Goal: Communication & Community: Answer question/provide support

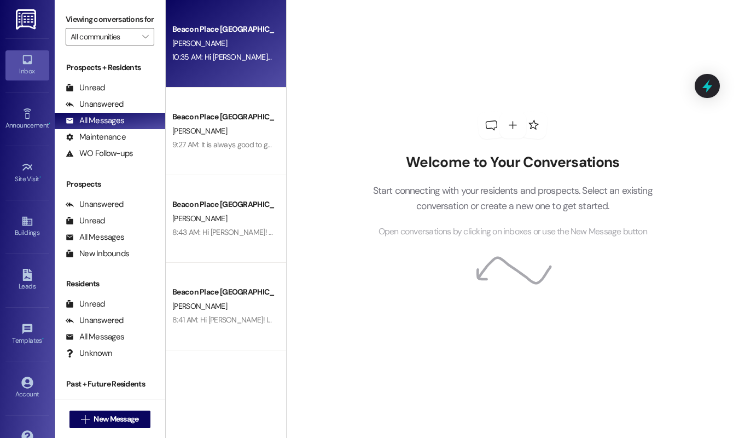
click at [182, 59] on div "10:35 AM: Hi [PERSON_NAME]! This is [PERSON_NAME] from [GEOGRAPHIC_DATA]. I wan…" at bounding box center [426, 57] width 509 height 10
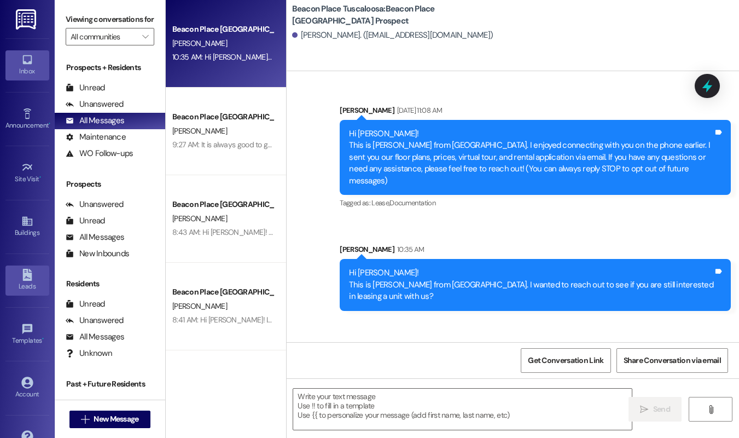
click at [30, 273] on icon at bounding box center [27, 275] width 12 height 12
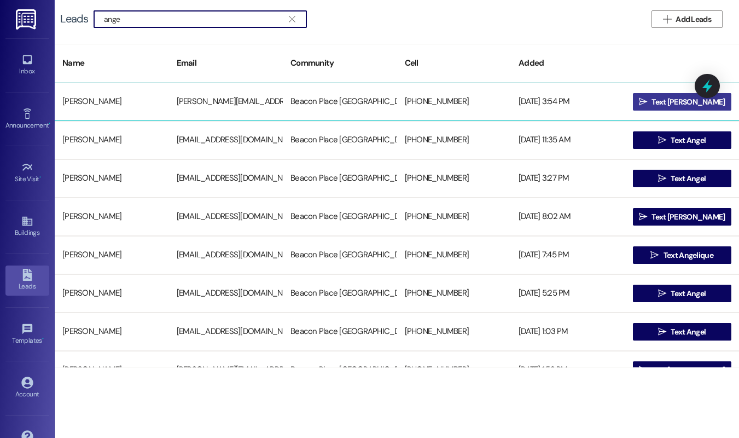
type input "ange"
click at [679, 101] on span "Text [PERSON_NAME]" at bounding box center [687, 101] width 73 height 11
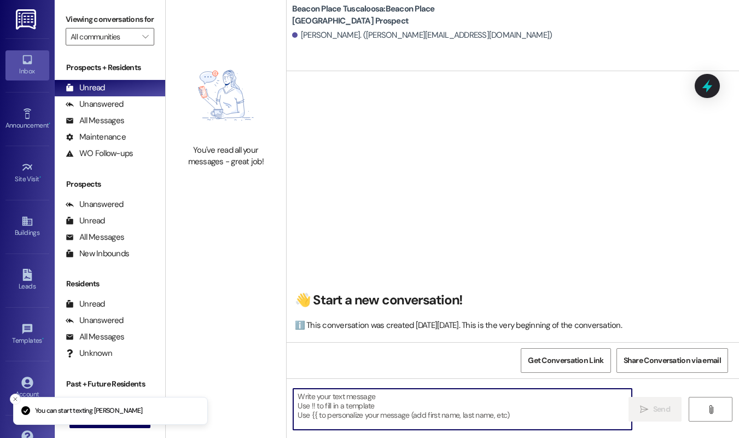
click at [433, 404] on textarea at bounding box center [462, 408] width 339 height 41
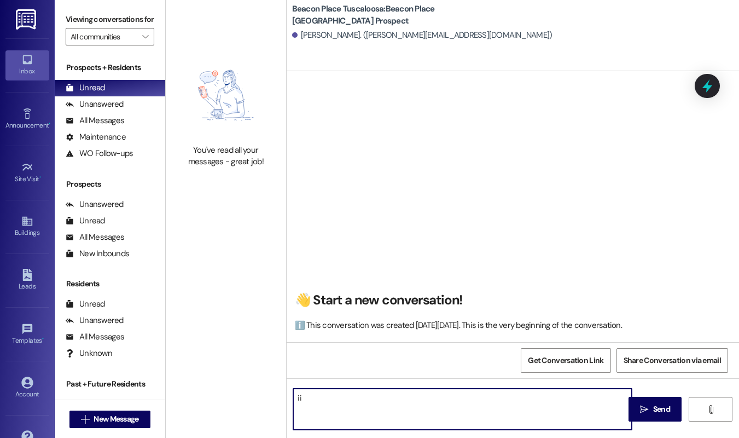
type textarea "¡"
type textarea "!!"
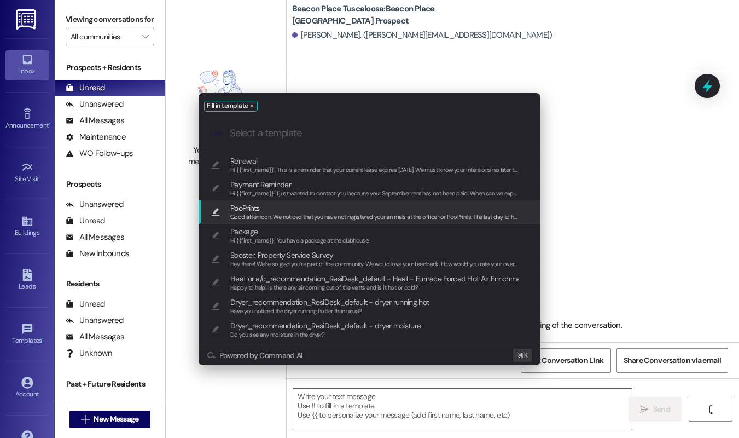
scroll to position [91, 0]
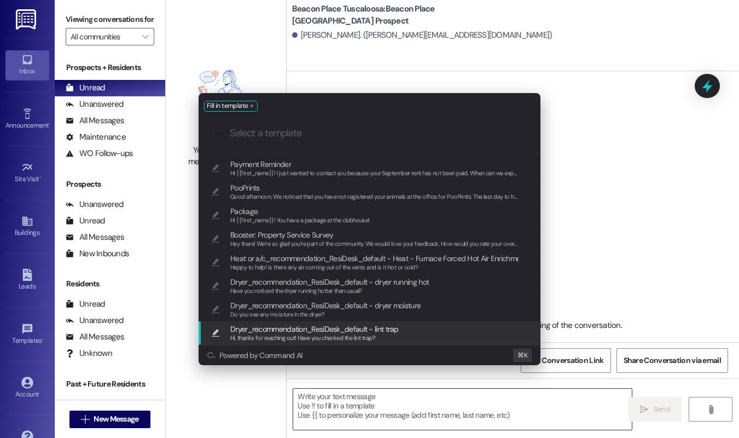
click at [379, 405] on div "Fill in template .cls-1{fill:#0a055f;}.cls-2{fill:#0cc4c4;} resideskLogoBlueOra…" at bounding box center [369, 219] width 739 height 438
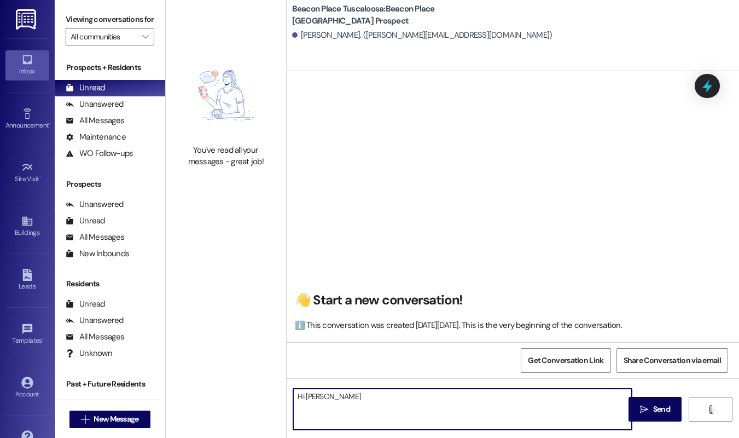
type textarea "Hi [PERSON_NAME]!"
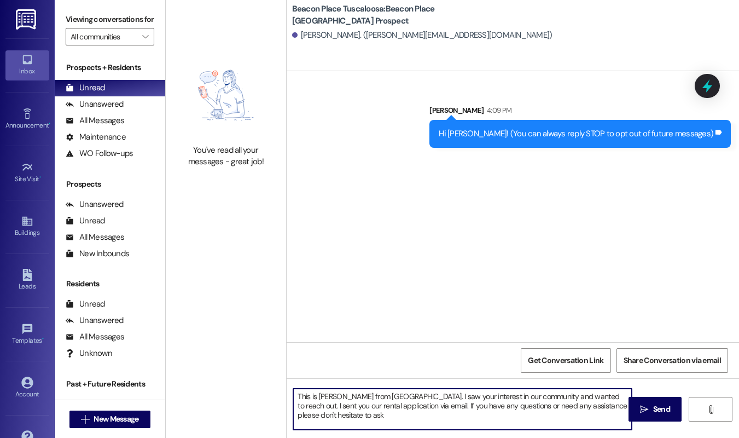
type textarea "This is [PERSON_NAME] from [GEOGRAPHIC_DATA]. I saw your interest in our commun…"
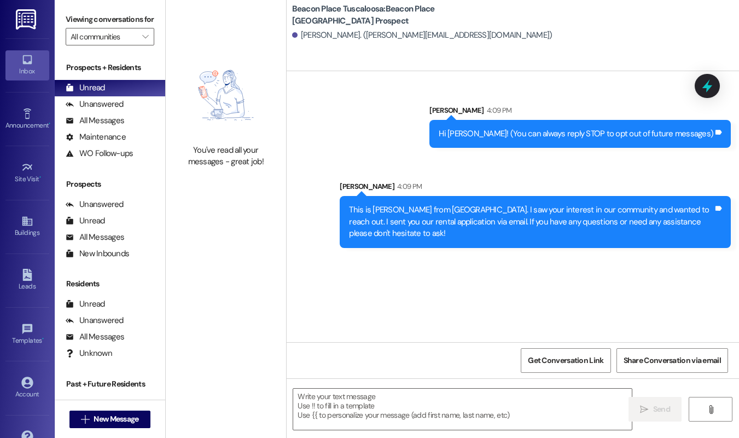
drag, startPoint x: 345, startPoint y: 211, endPoint x: 496, endPoint y: 246, distance: 155.4
click at [496, 246] on div "This is [PERSON_NAME] from [GEOGRAPHIC_DATA]. I saw your interest in our commun…" at bounding box center [535, 221] width 391 height 51
copy div "This is [PERSON_NAME] from [GEOGRAPHIC_DATA]. I saw your interest in our commun…"
click at [102, 126] on div "All Messages" at bounding box center [95, 120] width 59 height 11
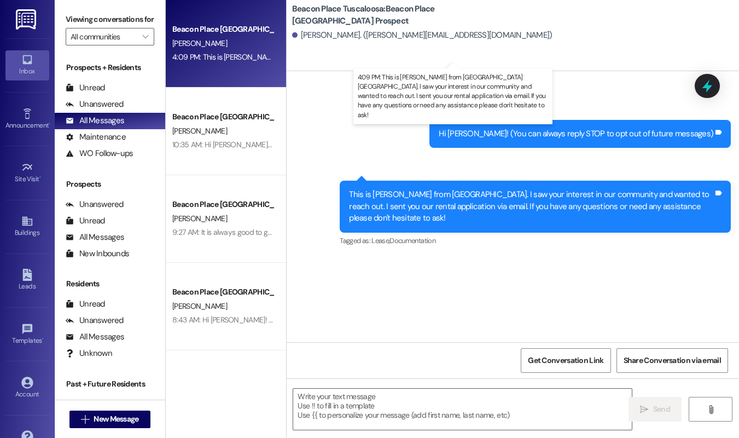
click at [222, 54] on div "4:09 PM: This is [PERSON_NAME] from [GEOGRAPHIC_DATA] [GEOGRAPHIC_DATA]. I saw …" at bounding box center [594, 57] width 844 height 10
